Goal: Task Accomplishment & Management: Manage account settings

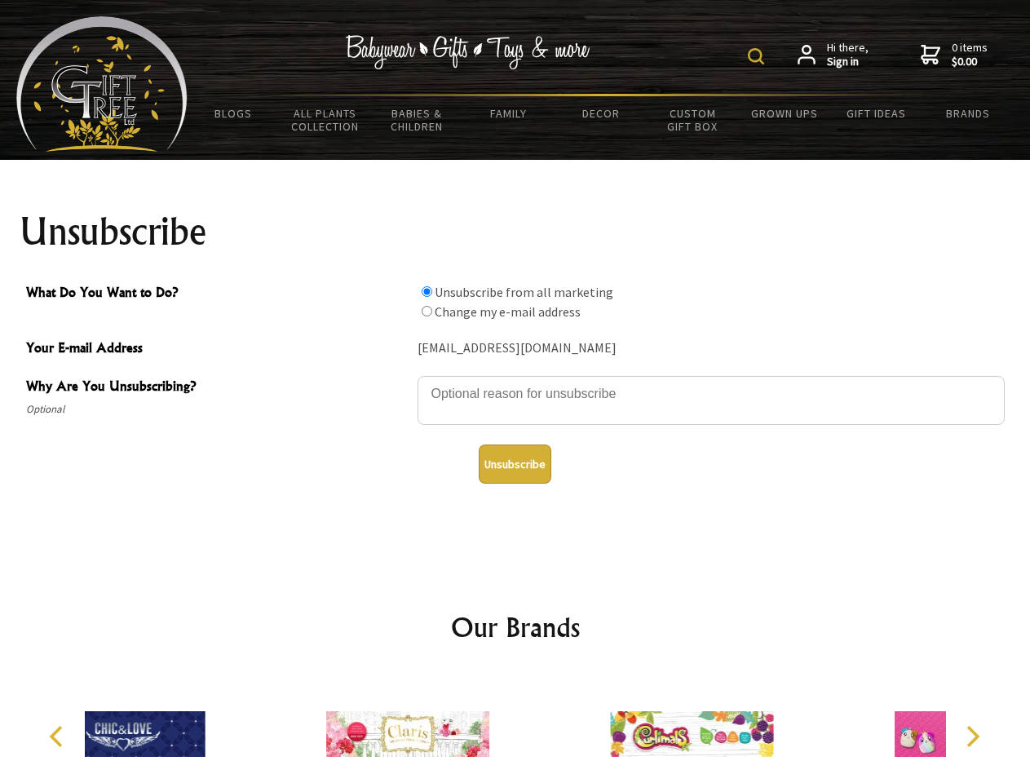
click at [758, 56] on img at bounding box center [756, 56] width 16 height 16
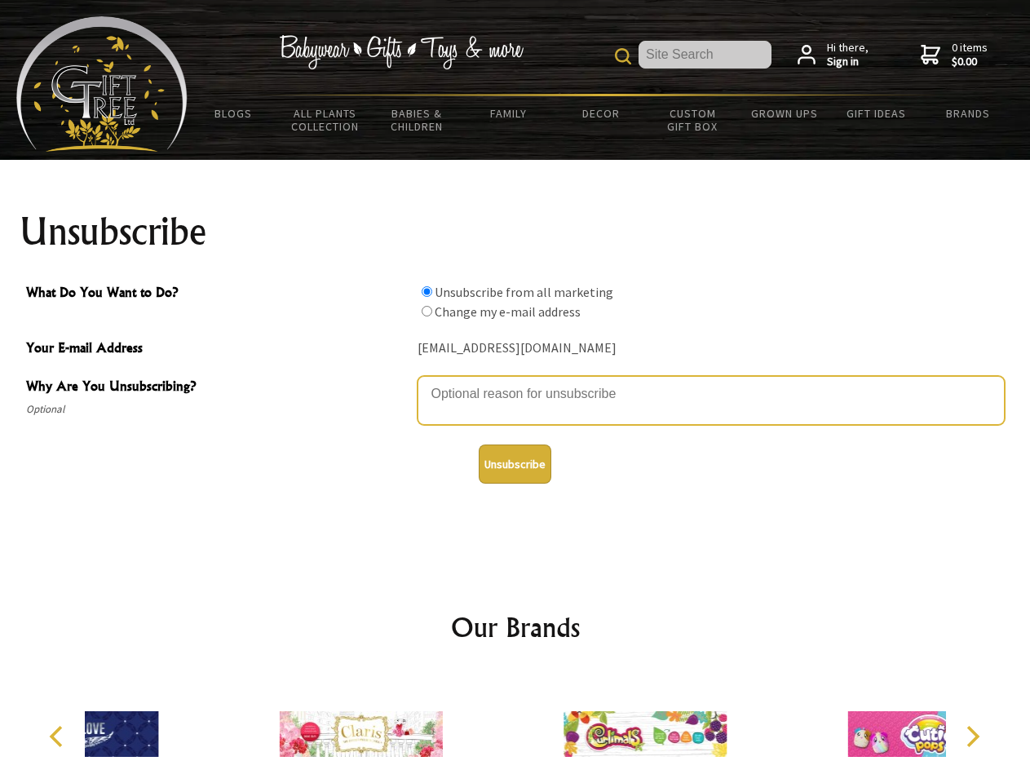
click at [515, 382] on textarea "Why Are You Unsubscribing?" at bounding box center [710, 400] width 587 height 49
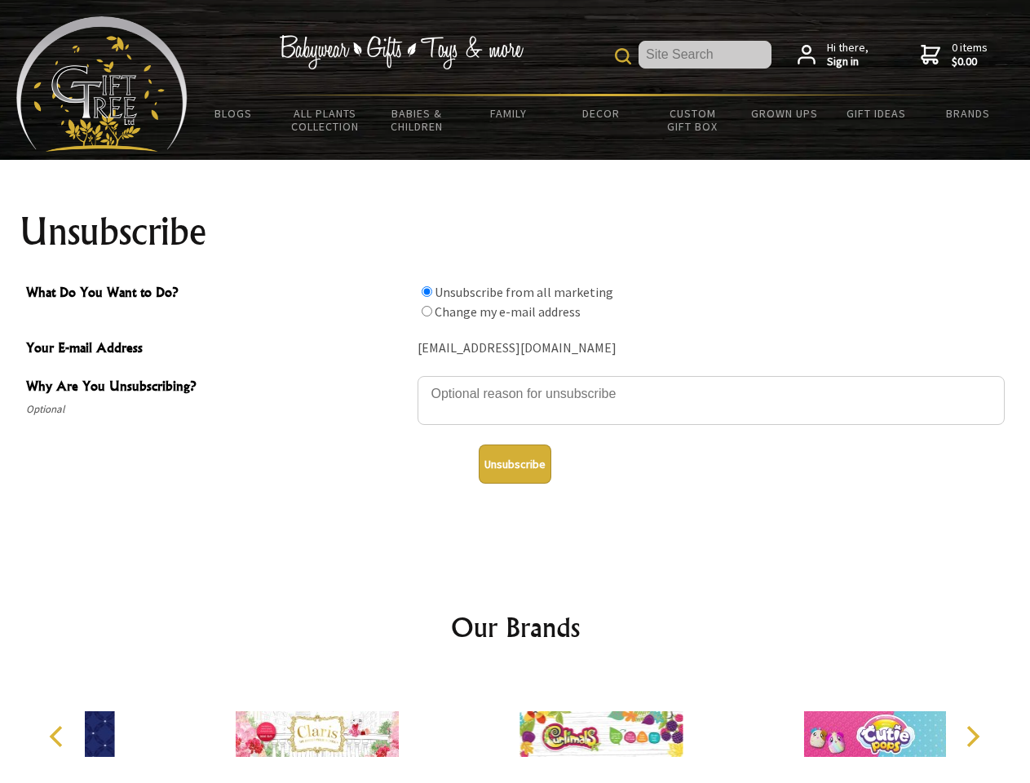
click at [426, 291] on input "What Do You Want to Do?" at bounding box center [427, 291] width 11 height 11
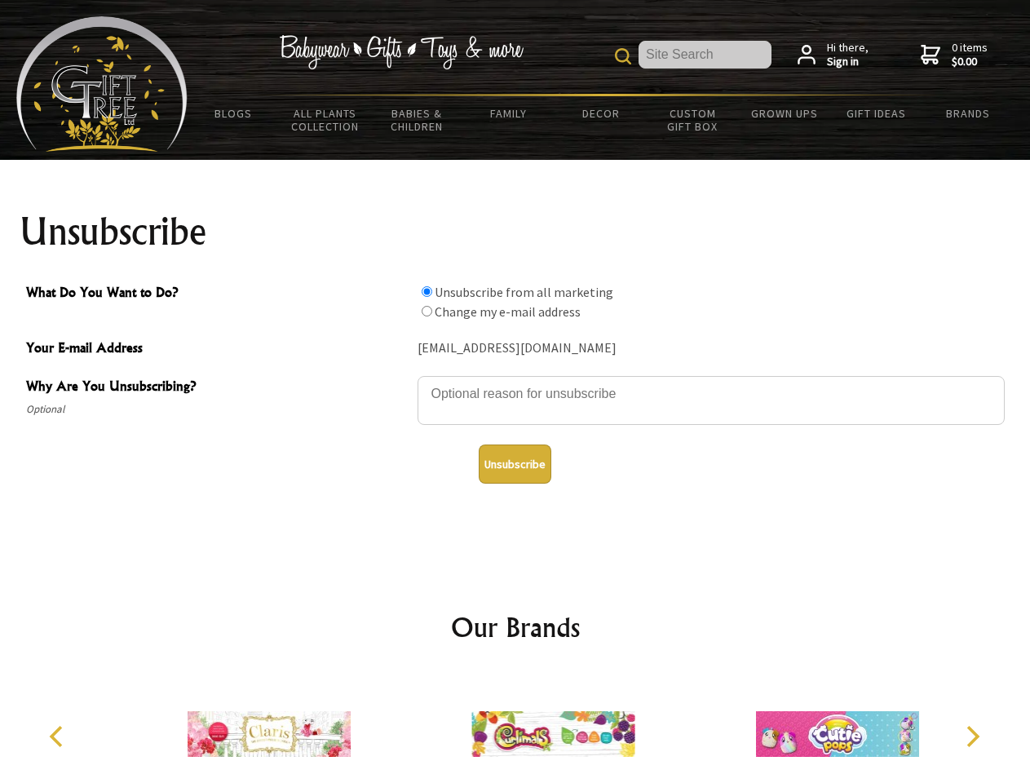
click at [426, 311] on input "What Do You Want to Do?" at bounding box center [427, 311] width 11 height 11
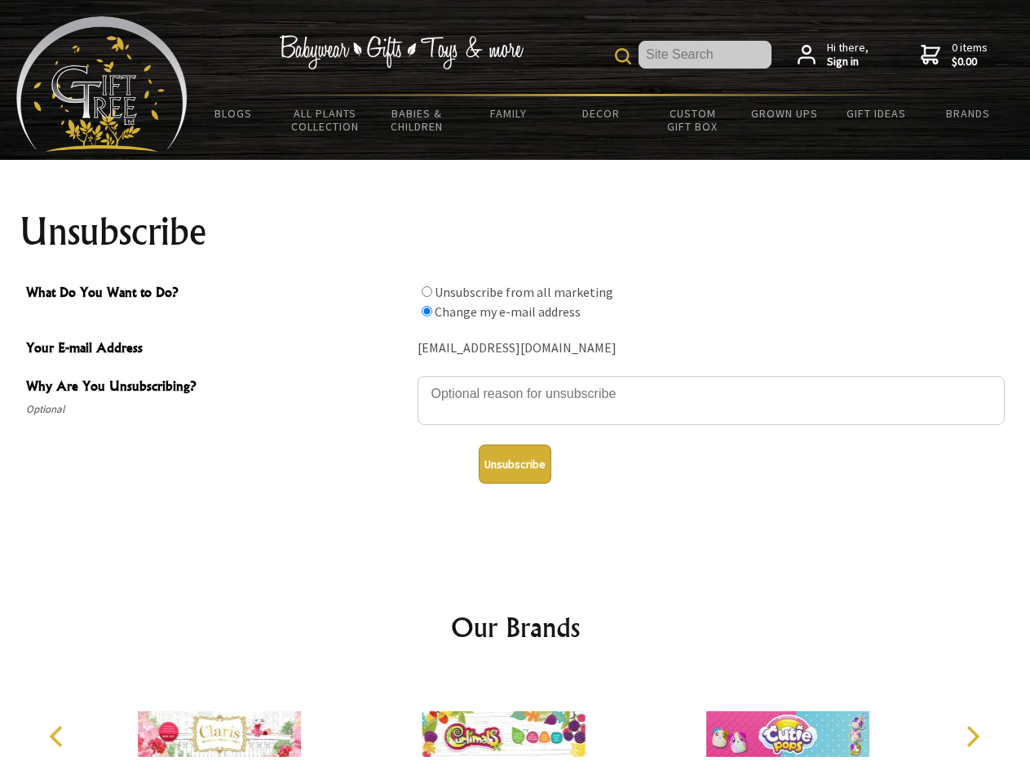
radio input "true"
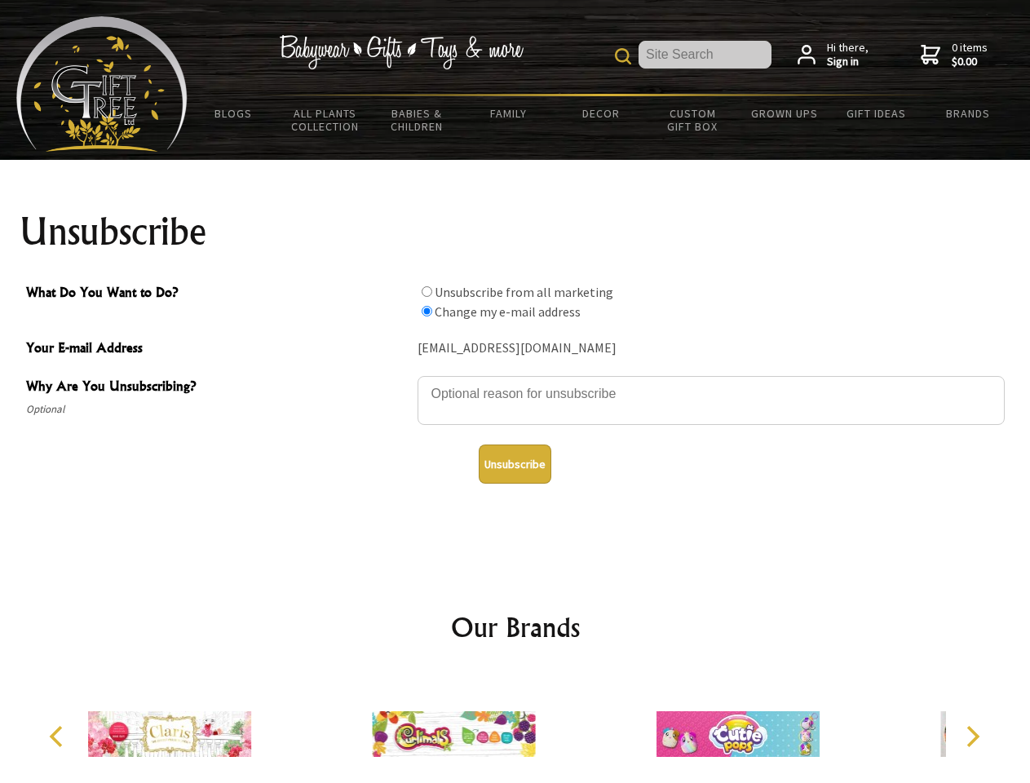
click at [514, 464] on button "Unsubscribe" at bounding box center [515, 463] width 73 height 39
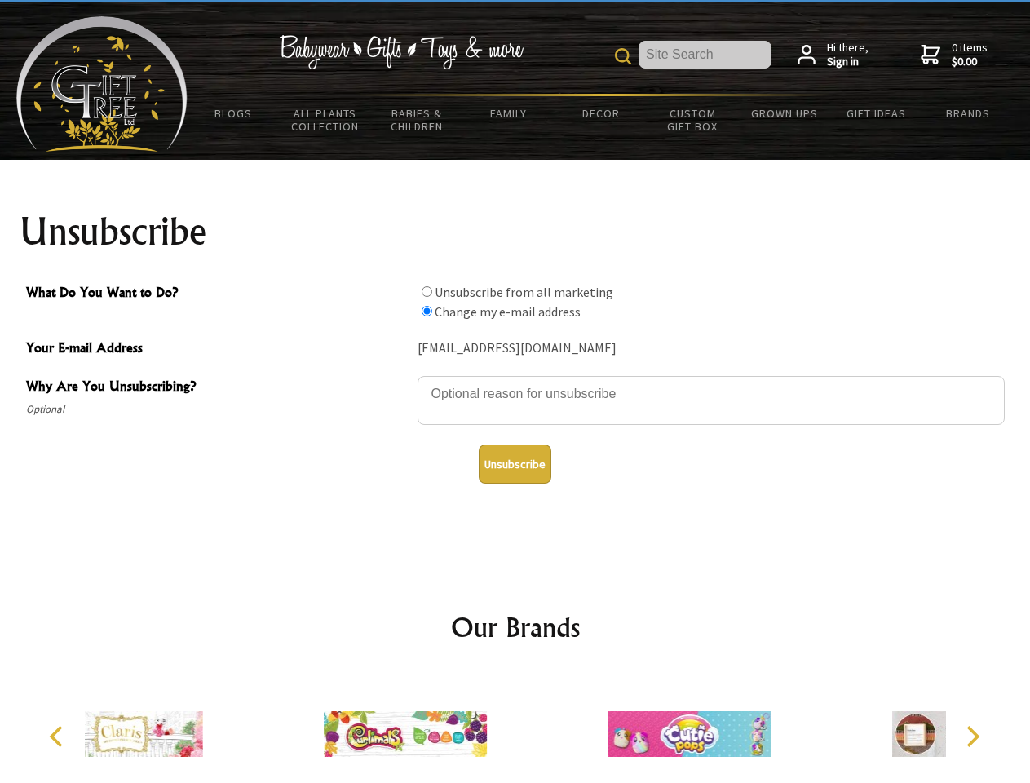
click at [515, 727] on div at bounding box center [405, 736] width 284 height 127
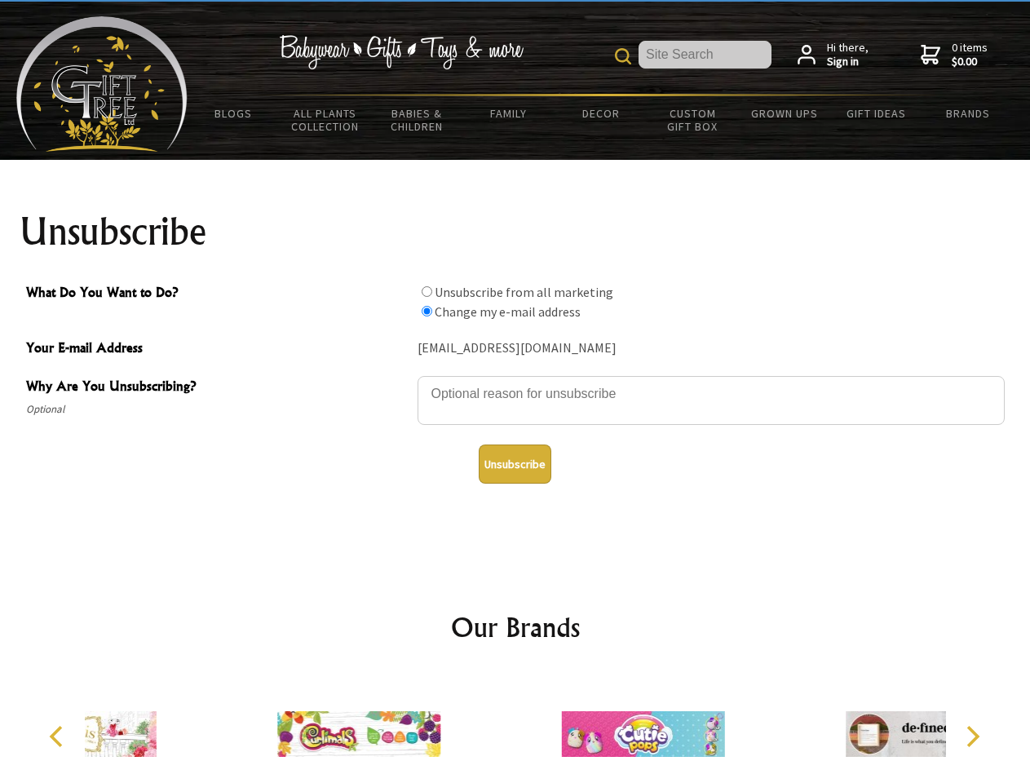
click at [59, 736] on icon "Previous" at bounding box center [57, 736] width 21 height 21
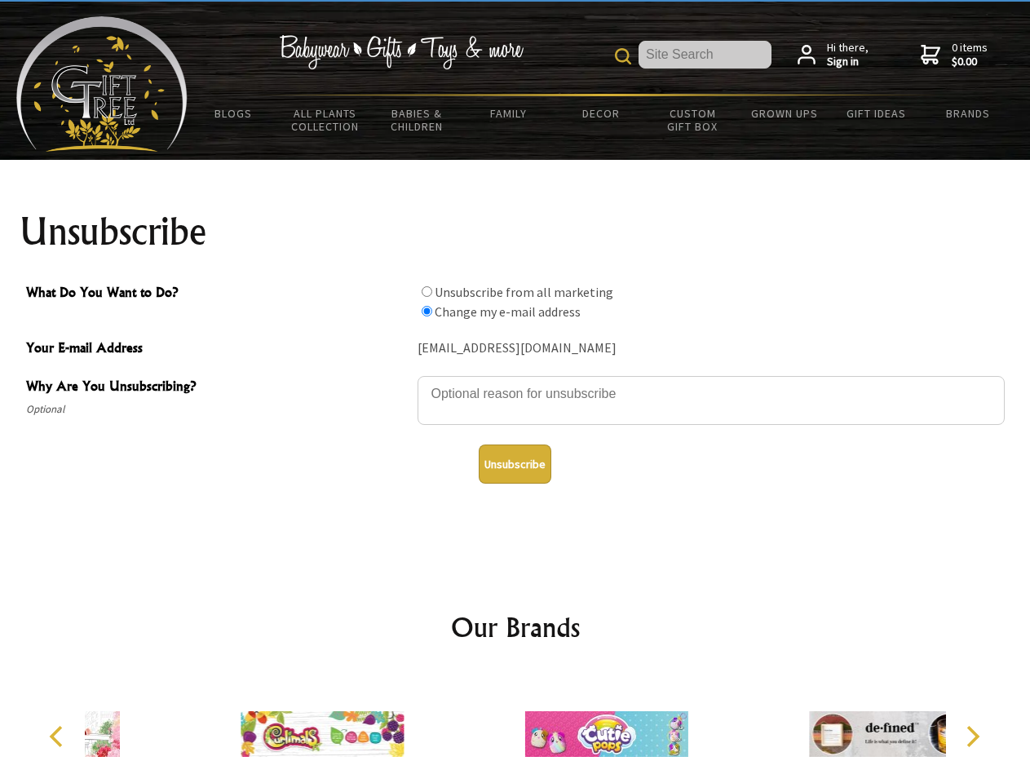
click at [972, 736] on icon "Next" at bounding box center [970, 736] width 21 height 21
